Goal: Information Seeking & Learning: Learn about a topic

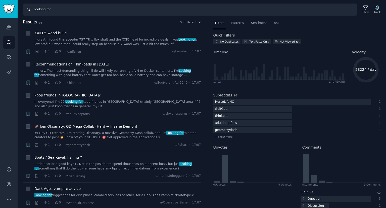
click at [52, 11] on input "Looking for" at bounding box center [190, 10] width 334 height 12
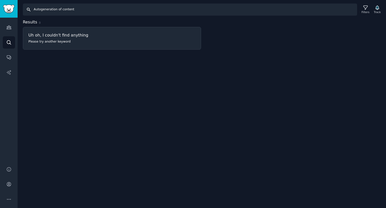
click at [60, 9] on input "Autogeneration of content" at bounding box center [190, 10] width 334 height 12
click at [41, 9] on input "Autogeneration of content" at bounding box center [190, 10] width 334 height 12
type input "generation of content"
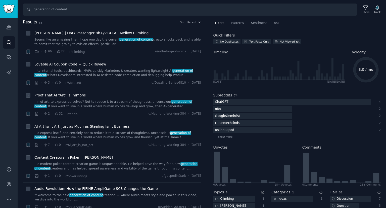
click at [121, 119] on li "+ Proof That AI “Art” Is Immoral ...n of art, to express ourselves? Not to redu…" at bounding box center [112, 104] width 178 height 31
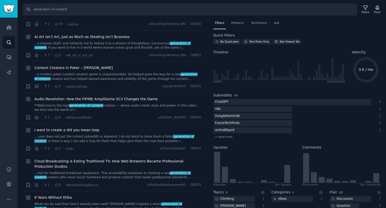
scroll to position [90, 0]
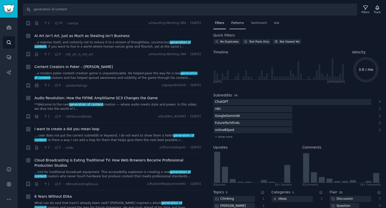
click at [236, 23] on span "Patterns" at bounding box center [237, 23] width 13 height 5
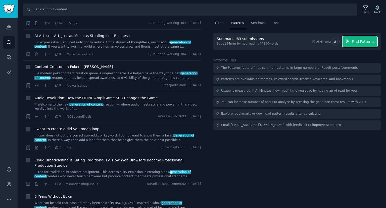
click at [358, 39] on span "Find Patterns" at bounding box center [363, 41] width 23 height 5
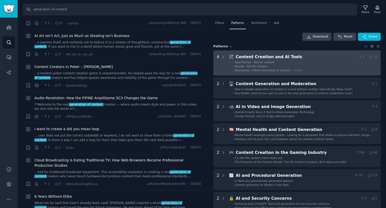
click at [285, 57] on div "Content Creation and AI Tools" at bounding box center [296, 57] width 121 height 6
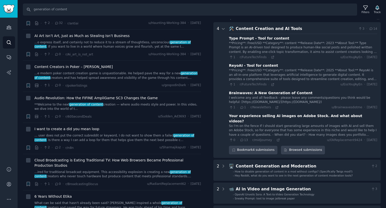
scroll to position [31, 0]
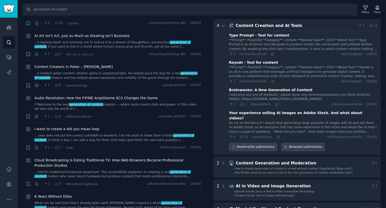
click at [287, 124] on div "So I'm on the fence If I should start generating large amounts of images with A…" at bounding box center [303, 127] width 148 height 13
click at [233, 121] on div "So I'm on the fence If I should start generating large amounts of images with A…" at bounding box center [303, 127] width 148 height 13
click at [233, 145] on icon "button" at bounding box center [234, 147] width 4 height 4
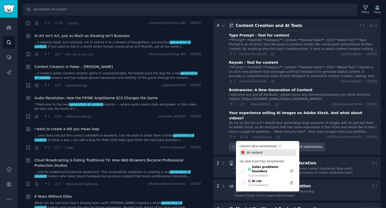
type input "AI content"
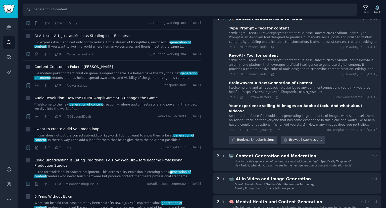
scroll to position [14, 0]
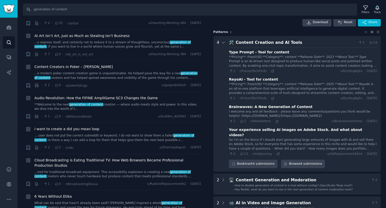
click at [370, 43] on icon at bounding box center [371, 43] width 5 height 4
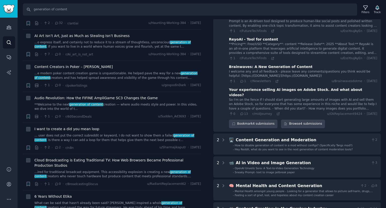
scroll to position [67, 0]
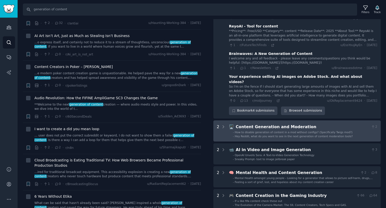
click at [331, 124] on div "Content Generation and Moderation" at bounding box center [302, 127] width 133 height 6
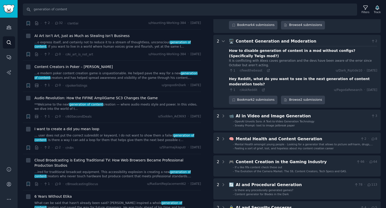
scroll to position [163, 0]
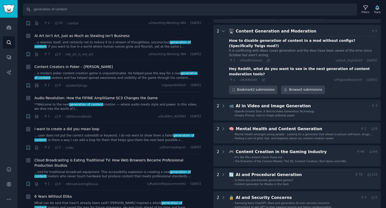
click at [303, 66] on div "Hey Reddit, what do you want to see in the next generation of content moderatio…" at bounding box center [303, 71] width 148 height 11
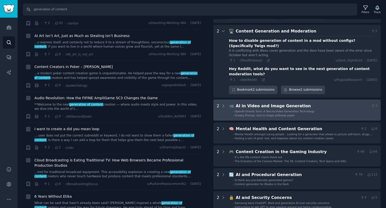
click at [312, 99] on Generation "2 📹 AI in Video and Image Generation 3 - OpenAI Unveils [PERSON_NAME]: A Text-t…" at bounding box center [297, 109] width 168 height 21
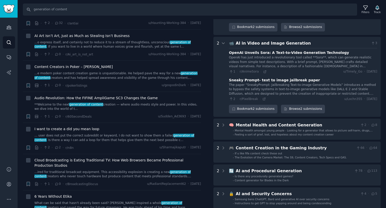
scroll to position [227, 0]
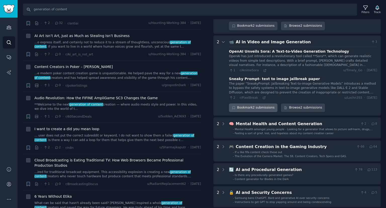
click at [266, 103] on div "Bookmark 2 submissions" at bounding box center [253, 107] width 49 height 9
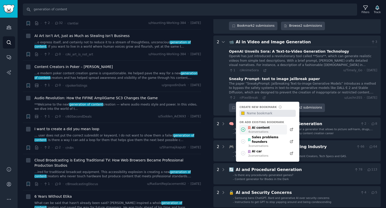
click at [268, 124] on div "AI content 4 conversation s" at bounding box center [262, 129] width 47 height 10
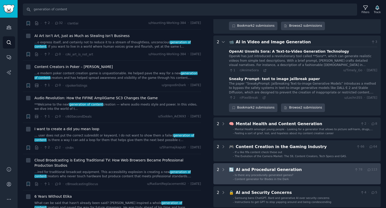
click at [336, 166] on div "AI and Procedural Generation" at bounding box center [294, 169] width 117 height 6
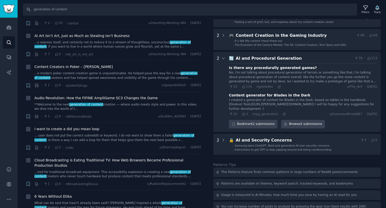
scroll to position [349, 0]
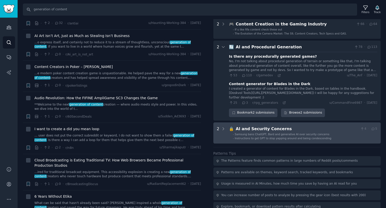
click at [325, 126] on div "AI and Security Concerns" at bounding box center [297, 129] width 122 height 6
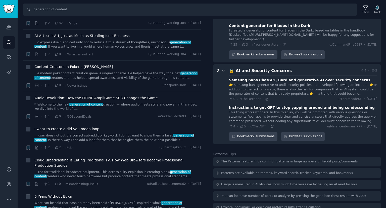
scroll to position [408, 0]
